Goal: Task Accomplishment & Management: Manage account settings

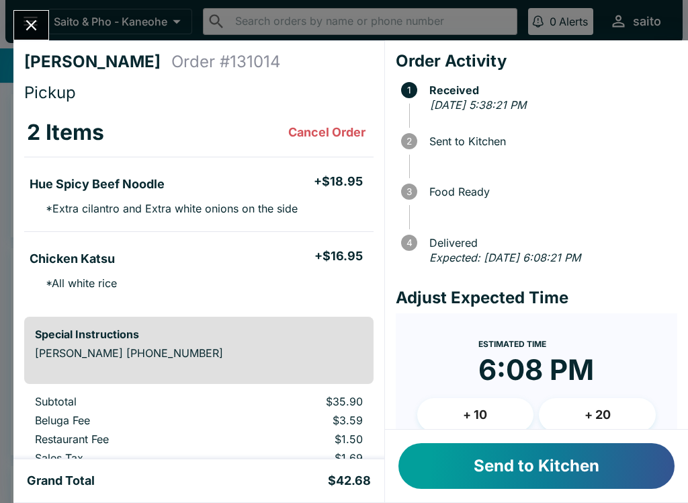
scroll to position [12, 0]
click at [596, 463] on button "Send to Kitchen" at bounding box center [537, 466] width 276 height 46
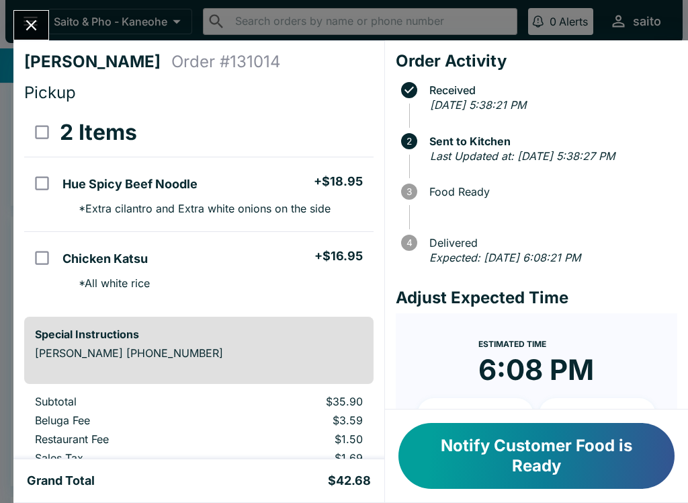
click at [484, 457] on button "Notify Customer Food is Ready" at bounding box center [537, 456] width 276 height 66
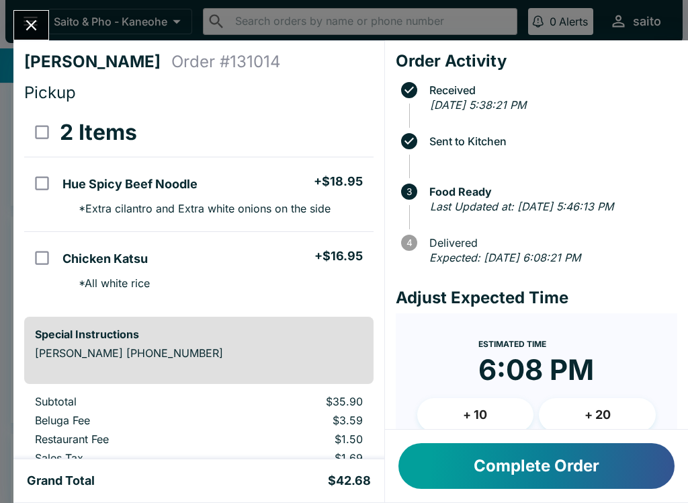
click at [46, 24] on button "Close" at bounding box center [31, 25] width 34 height 29
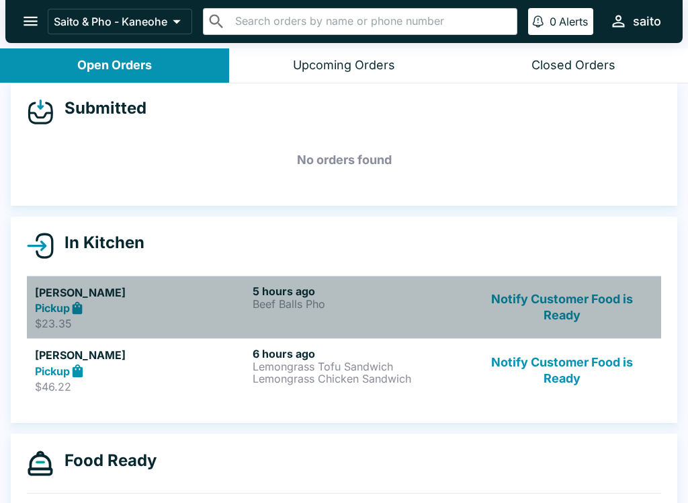
click at [403, 322] on div "5 hours ago Beef Balls Pho" at bounding box center [359, 307] width 212 height 46
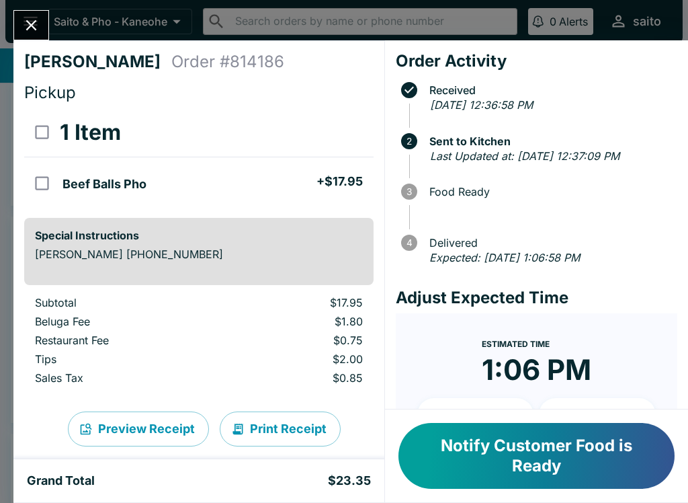
click at [38, 27] on icon "Close" at bounding box center [31, 25] width 18 height 18
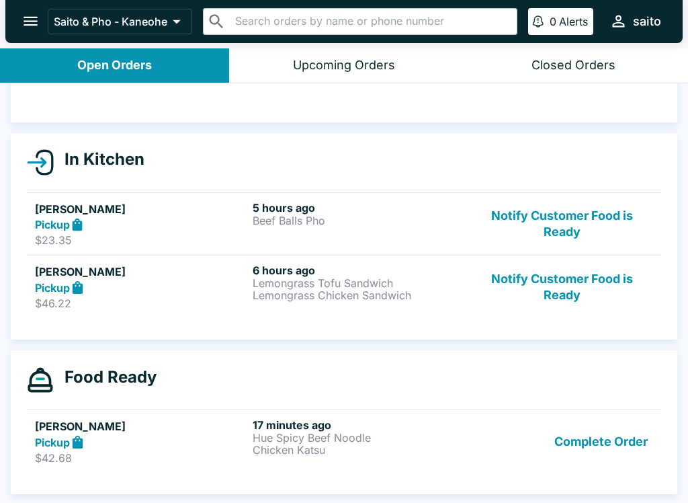
scroll to position [95, 0]
click at [568, 266] on button "Notify Customer Food is Ready" at bounding box center [562, 286] width 182 height 46
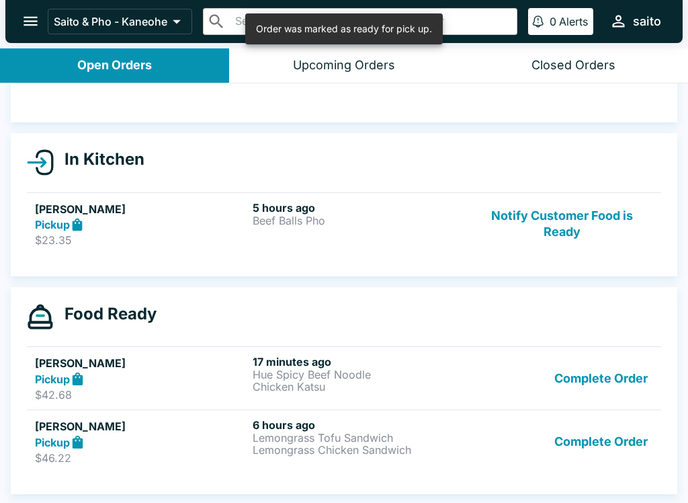
click at [598, 218] on button "Notify Customer Food is Ready" at bounding box center [562, 224] width 182 height 46
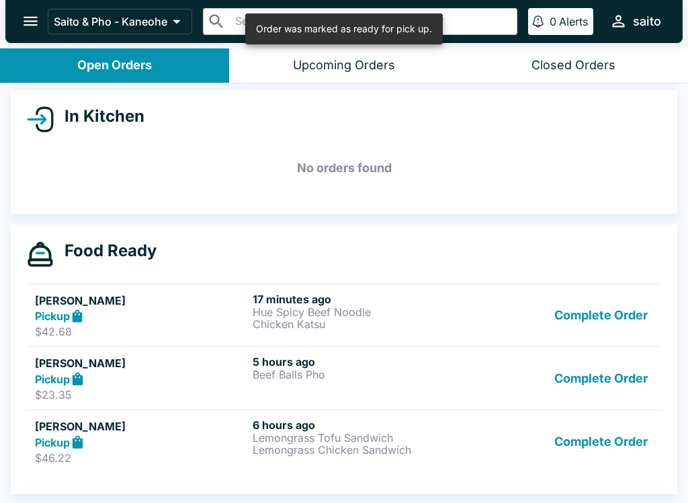
scroll to position [138, 0]
click at [595, 442] on button "Complete Order" at bounding box center [601, 441] width 104 height 46
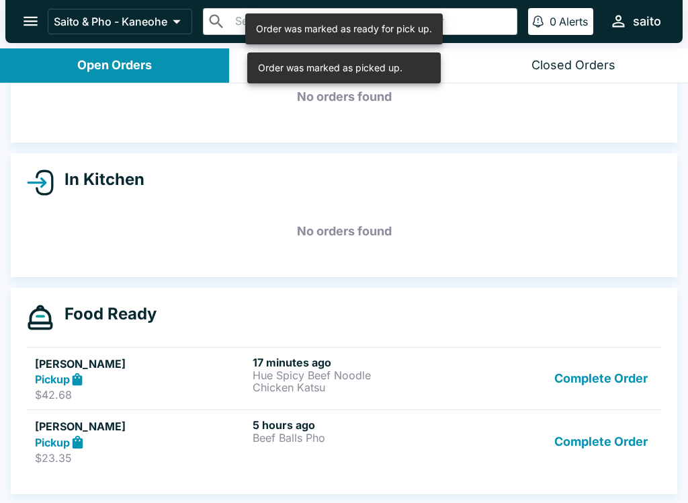
scroll to position [75, 0]
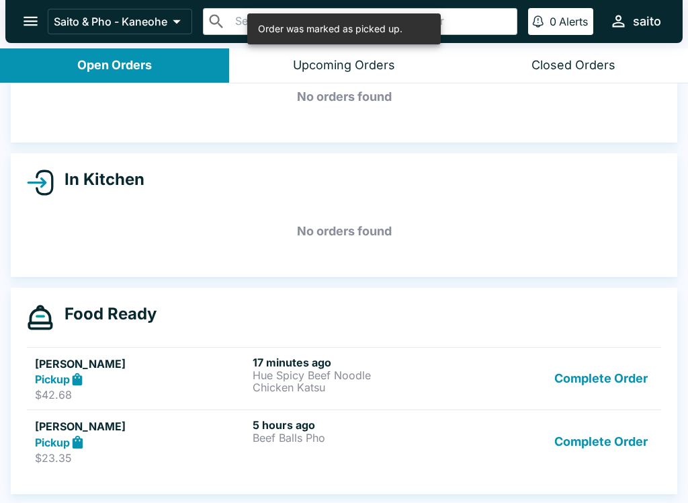
click at [440, 438] on p "Beef Balls Pho" at bounding box center [359, 438] width 212 height 12
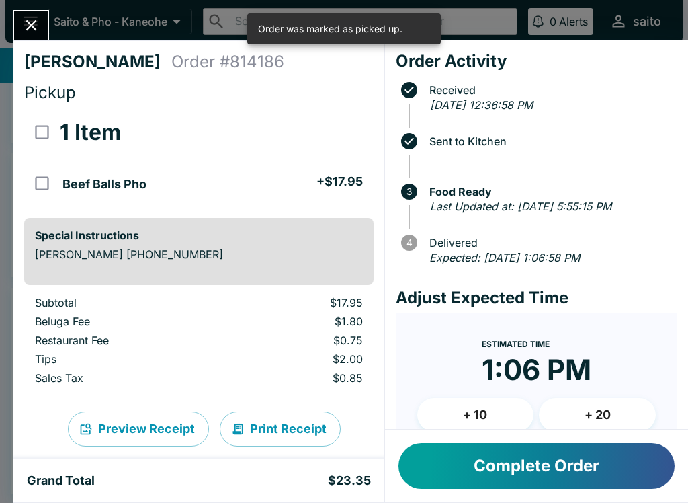
click at [466, 466] on button "Complete Order" at bounding box center [537, 466] width 276 height 46
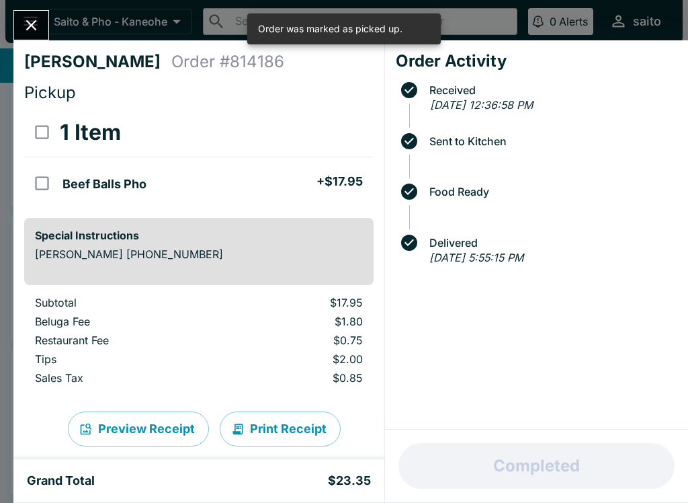
scroll to position [12, 0]
click at [31, 21] on icon "Close" at bounding box center [31, 25] width 18 height 18
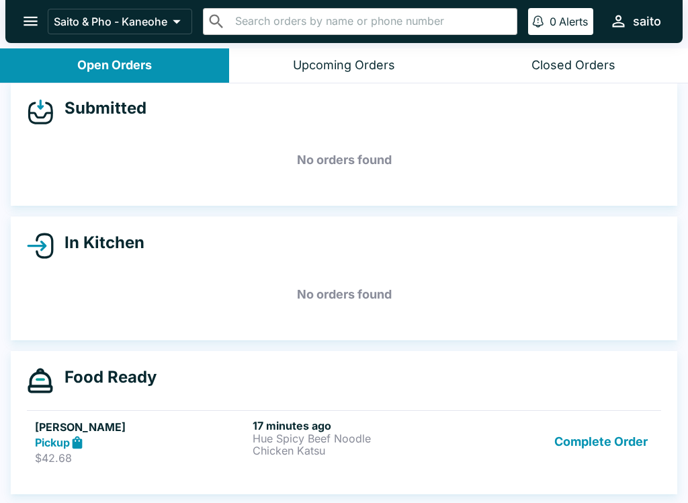
click at [325, 437] on p "Hue Spicy Beef Noodle" at bounding box center [359, 438] width 212 height 12
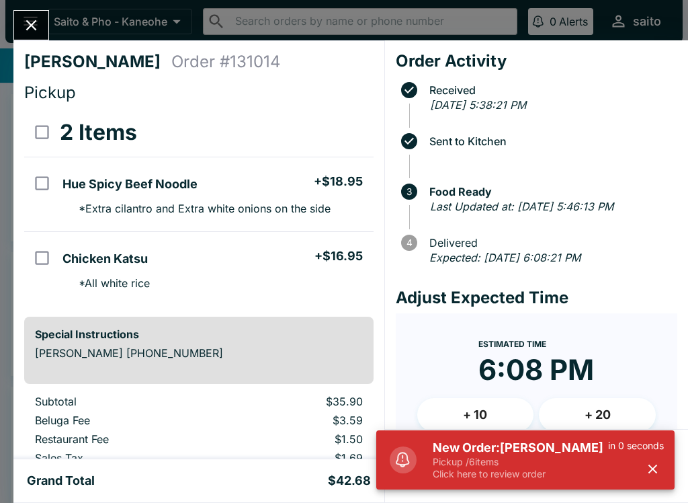
click at [475, 437] on div "New Order: [PERSON_NAME] Pickup / 6 items Click here to review order in 0 secon…" at bounding box center [549, 459] width 242 height 51
click at [538, 474] on p "Click here to review order" at bounding box center [520, 474] width 175 height 12
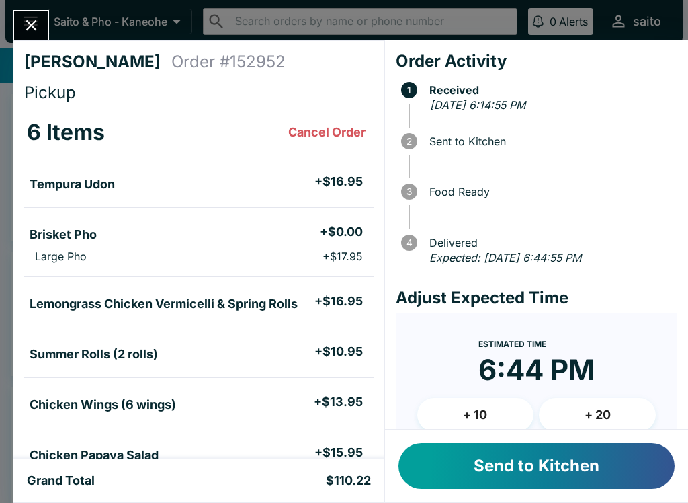
click at [581, 473] on button "Send to Kitchen" at bounding box center [537, 466] width 276 height 46
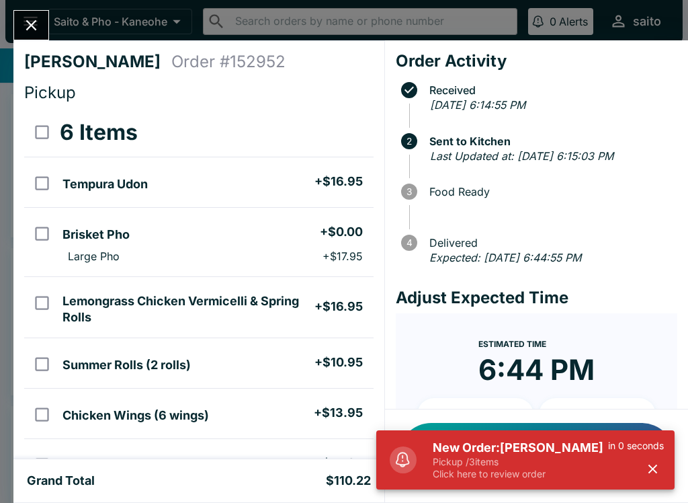
click at [487, 471] on p "Click here to review order" at bounding box center [520, 474] width 175 height 12
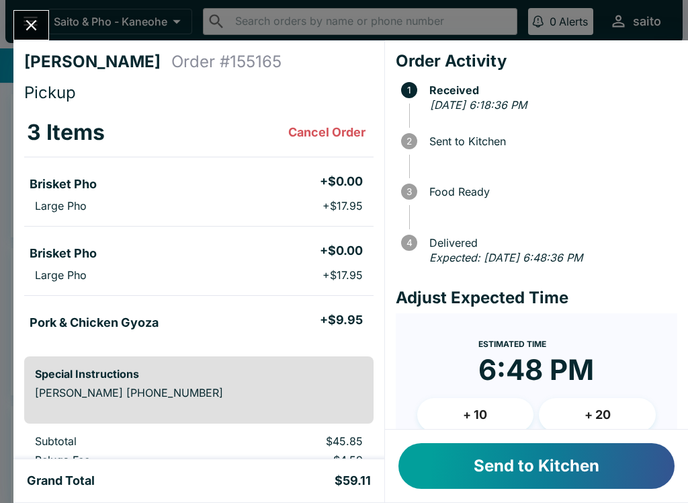
click at [542, 469] on button "Send to Kitchen" at bounding box center [537, 466] width 276 height 46
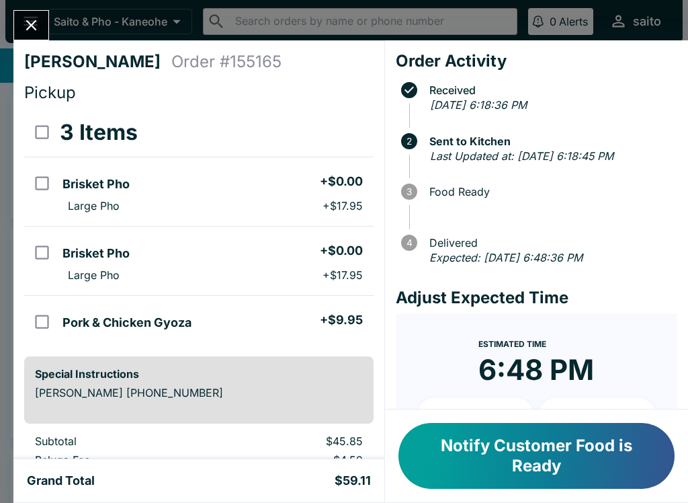
click at [655, 37] on div "[PERSON_NAME] Order # 155165 Pickup 3 Items Brisket Pho + $0.00 Large Pho + $17…" at bounding box center [344, 251] width 688 height 503
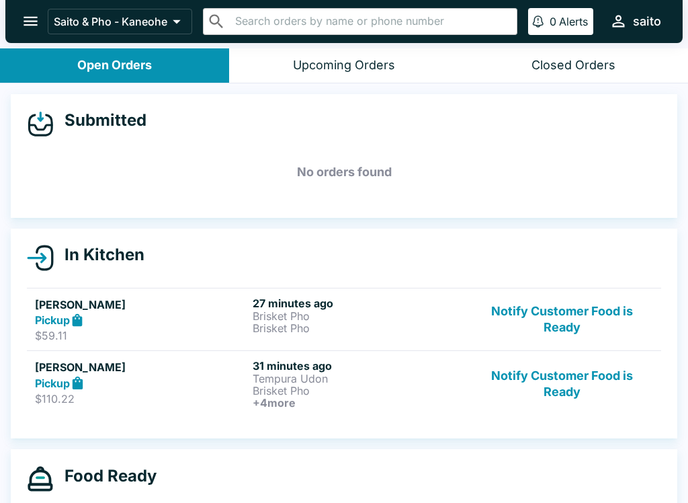
click at [576, 292] on link "[PERSON_NAME] Pickup $59.11 27 minutes ago Brisket Pho Brisket Pho Notify Custo…" at bounding box center [344, 319] width 635 height 63
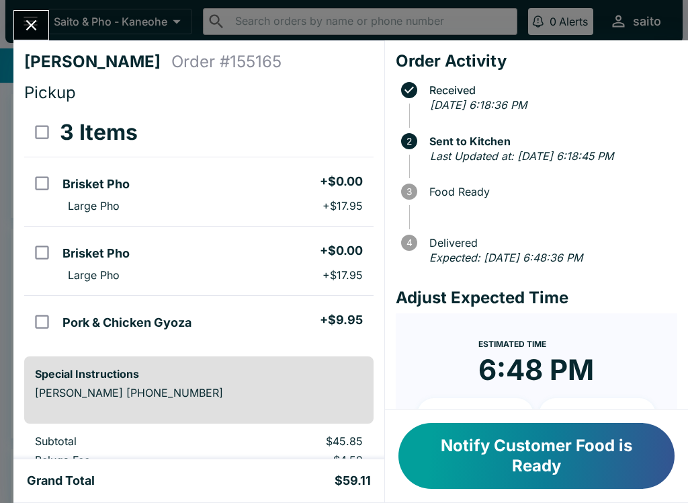
click at [613, 448] on button "Notify Customer Food is Ready" at bounding box center [537, 456] width 276 height 66
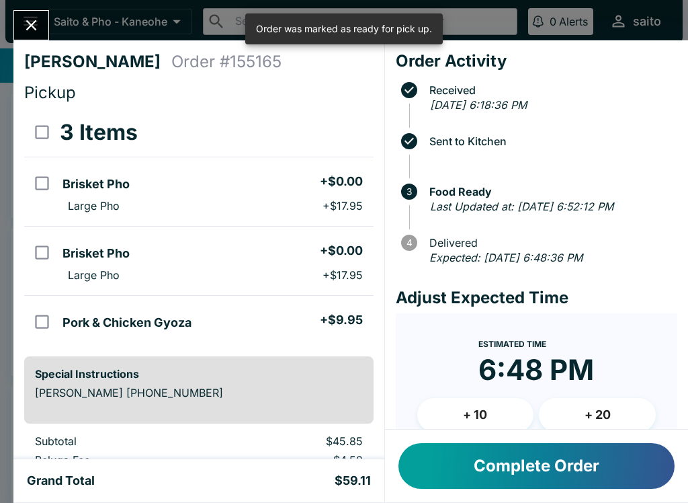
click at [598, 477] on button "Complete Order" at bounding box center [537, 466] width 276 height 46
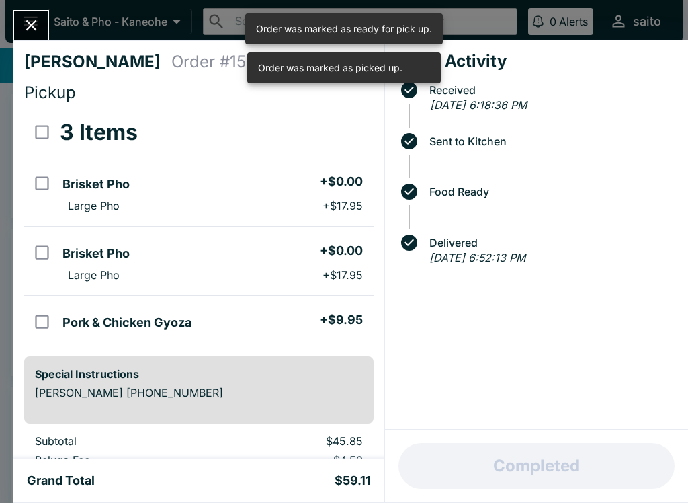
click at [32, 25] on icon "Close" at bounding box center [31, 25] width 11 height 11
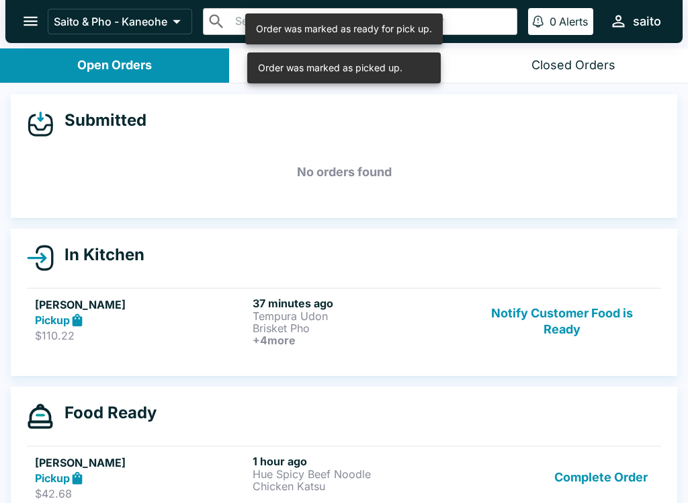
click at [584, 321] on button "Notify Customer Food is Ready" at bounding box center [562, 321] width 182 height 50
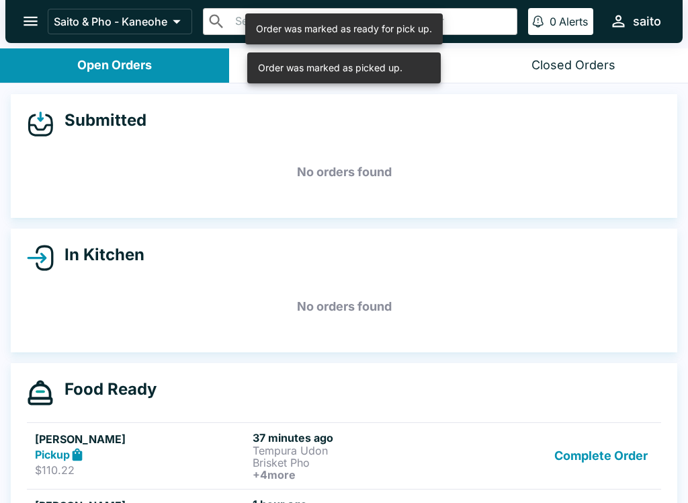
click at [607, 456] on button "Complete Order" at bounding box center [601, 456] width 104 height 50
click at [615, 453] on button "Complete Order" at bounding box center [601, 454] width 104 height 46
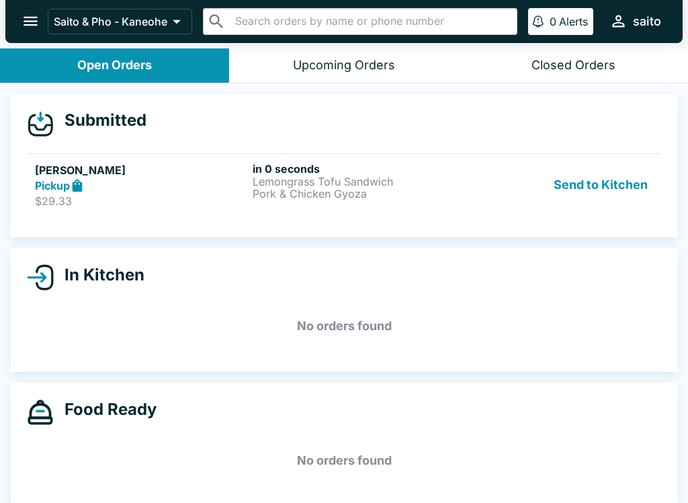
click at [310, 188] on p "Pork & Chicken Gyoza" at bounding box center [359, 194] width 212 height 12
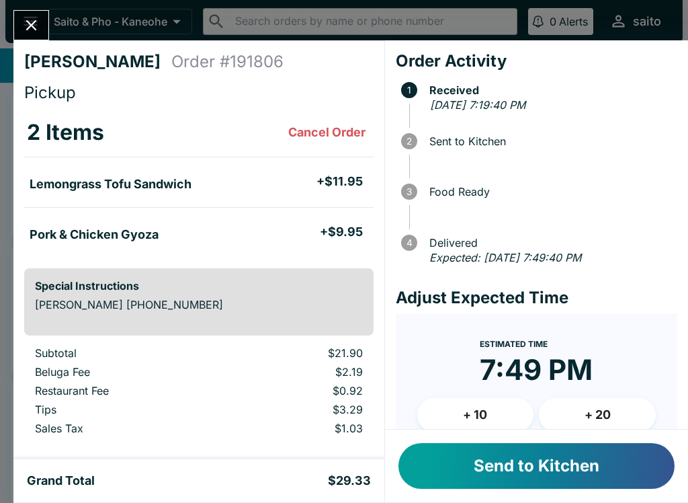
click at [506, 469] on button "Send to Kitchen" at bounding box center [537, 466] width 276 height 46
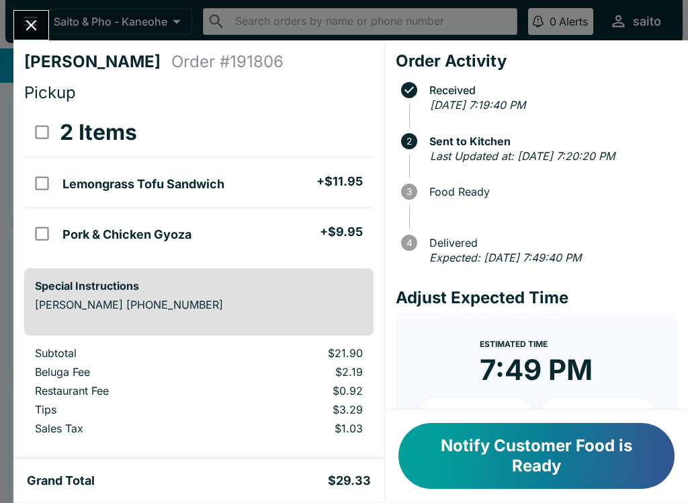
click at [449, 479] on button "Notify Customer Food is Ready" at bounding box center [537, 456] width 276 height 66
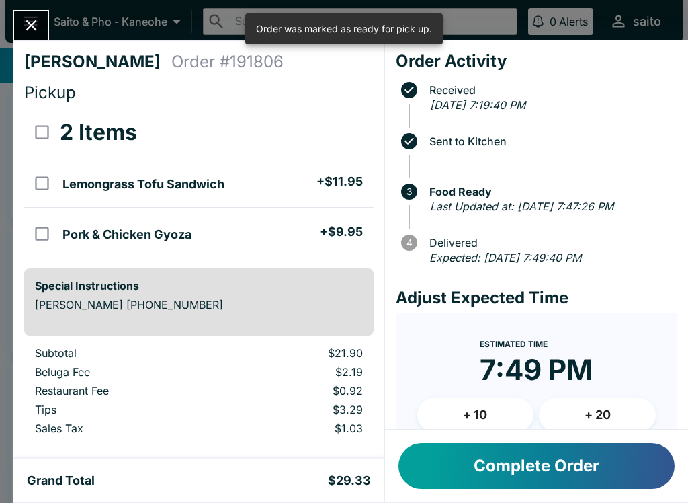
click at [456, 456] on button "Complete Order" at bounding box center [537, 466] width 276 height 46
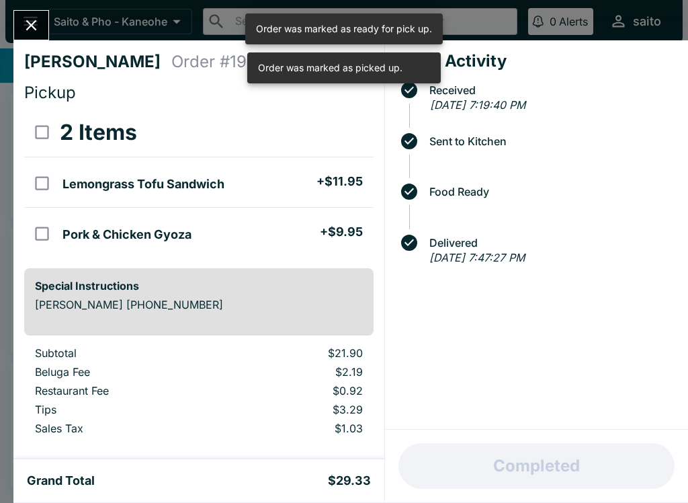
click at [39, 28] on icon "Close" at bounding box center [31, 25] width 18 height 18
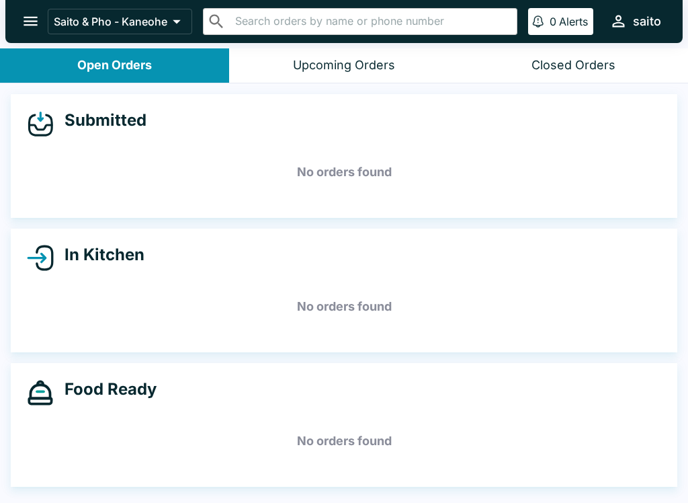
click at [30, 11] on button "open drawer" at bounding box center [30, 21] width 34 height 34
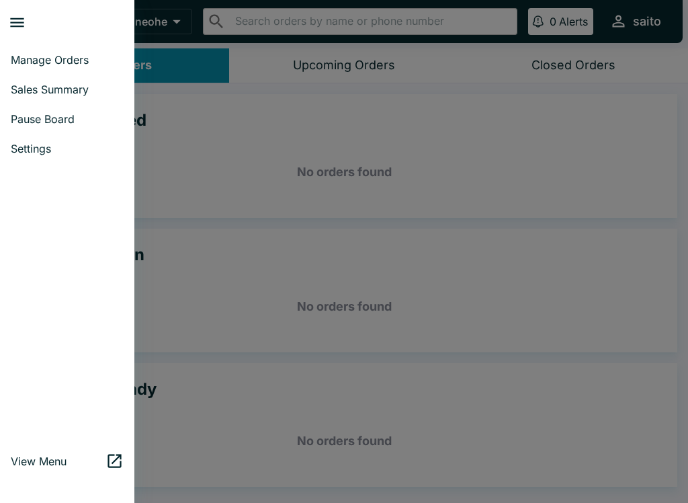
click at [34, 80] on link "Sales Summary" at bounding box center [67, 90] width 134 height 30
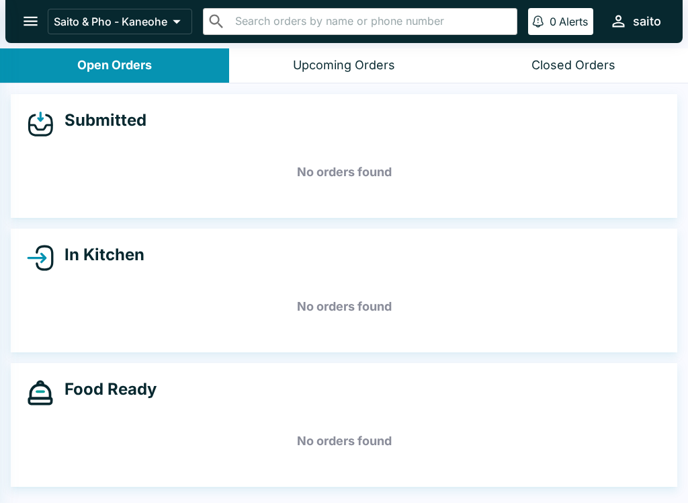
select select "03:00"
